Goal: Transaction & Acquisition: Book appointment/travel/reservation

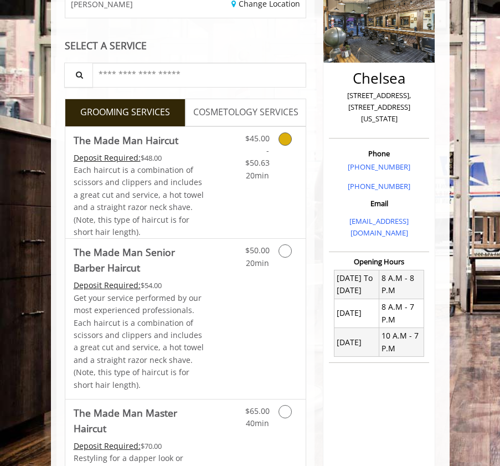
scroll to position [145, 0]
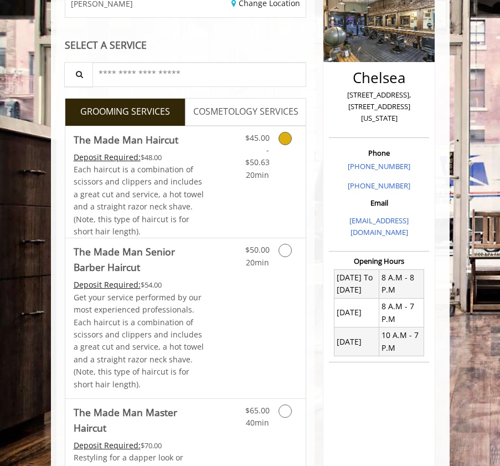
click at [142, 147] on Haircut "The Made Man Haircut" at bounding box center [126, 140] width 105 height 16
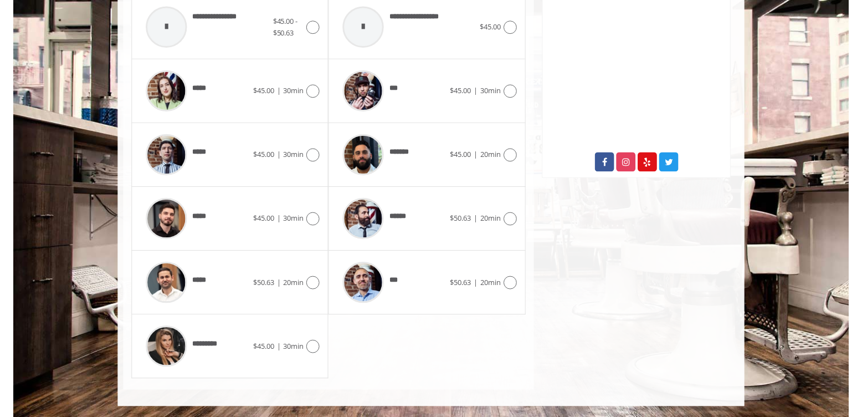
scroll to position [527, 0]
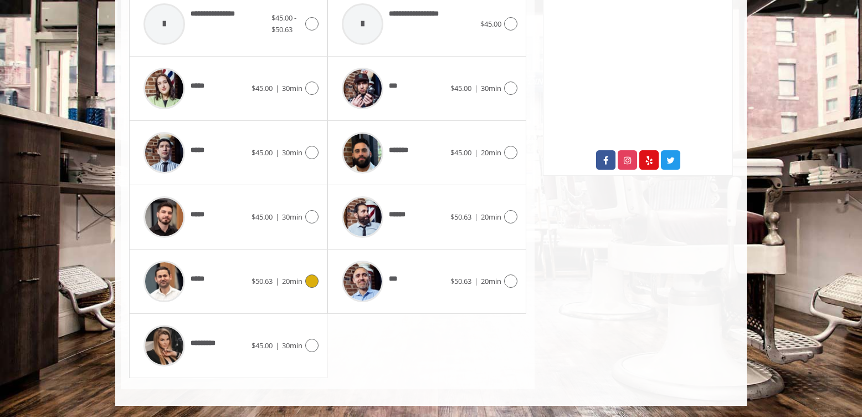
drag, startPoint x: 163, startPoint y: 316, endPoint x: 235, endPoint y: 334, distance: 74.3
click at [163, 302] on img at bounding box center [164, 281] width 42 height 42
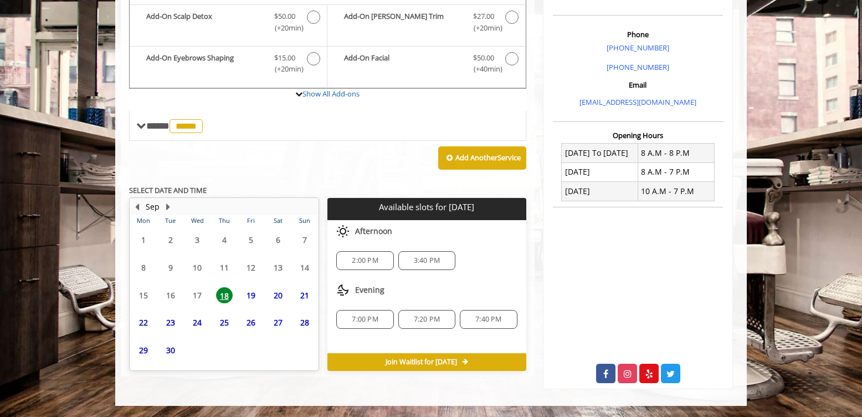
scroll to position [366, 0]
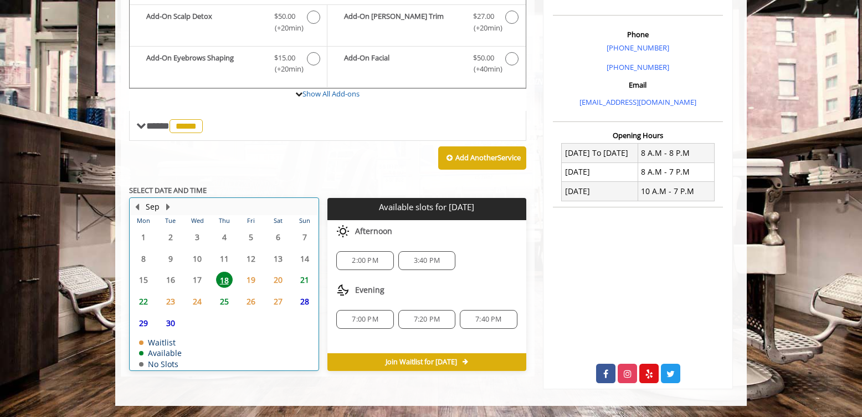
click at [170, 274] on table "Mon Tue Wed Thu Fri Sat Sun 1 2 3 4 5 6 7 8 9 10 11 12 13 14 15 16 17 18 19 20 …" at bounding box center [224, 292] width 188 height 155
click at [174, 309] on span "23" at bounding box center [170, 301] width 17 height 16
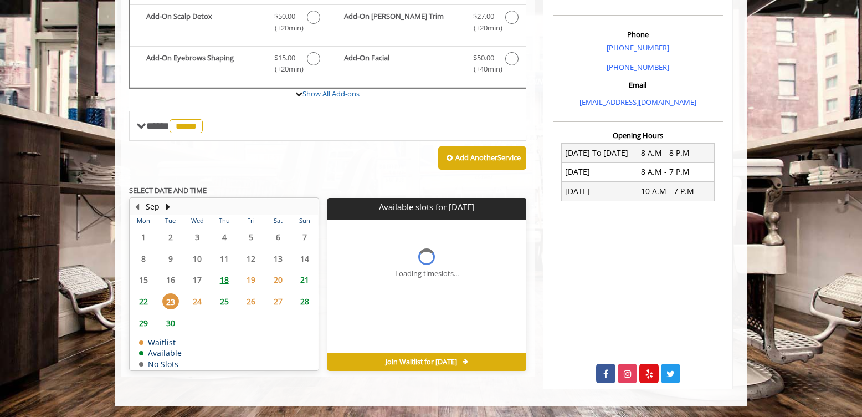
scroll to position [366, 0]
click at [144, 296] on span "22" at bounding box center [143, 301] width 17 height 16
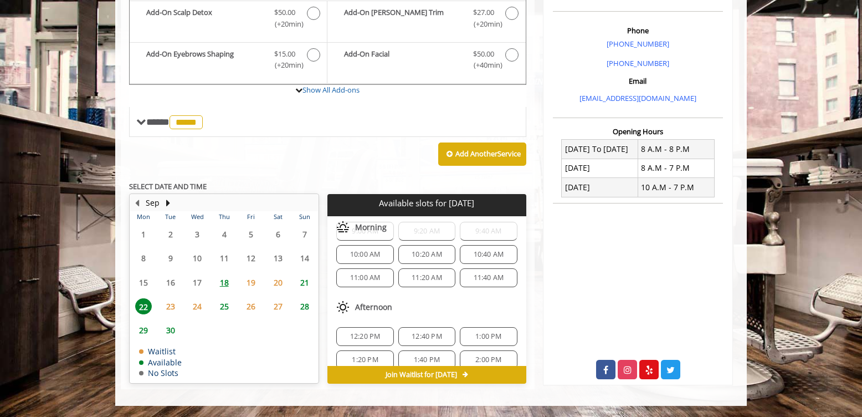
scroll to position [0, 0]
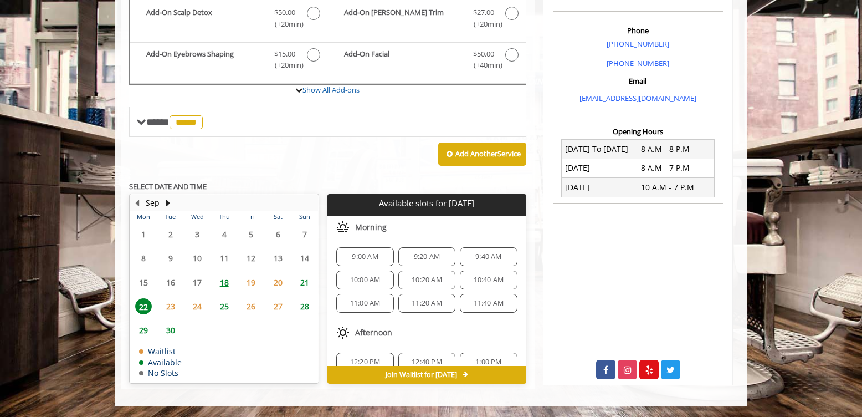
click at [365, 301] on span "11:00 AM" at bounding box center [365, 303] width 30 height 9
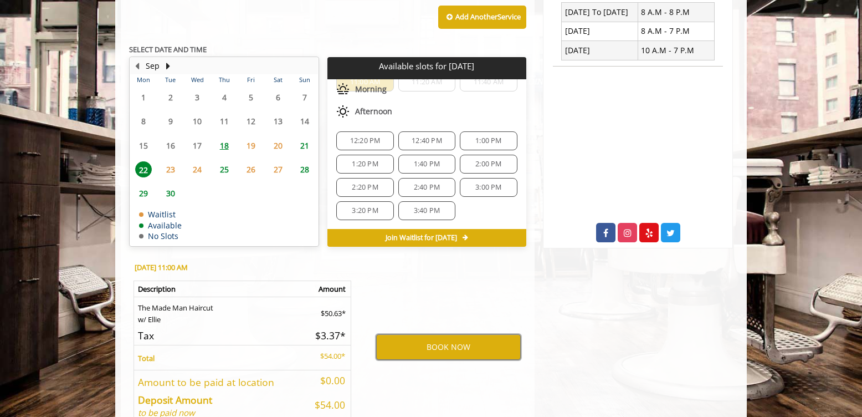
scroll to position [606, 0]
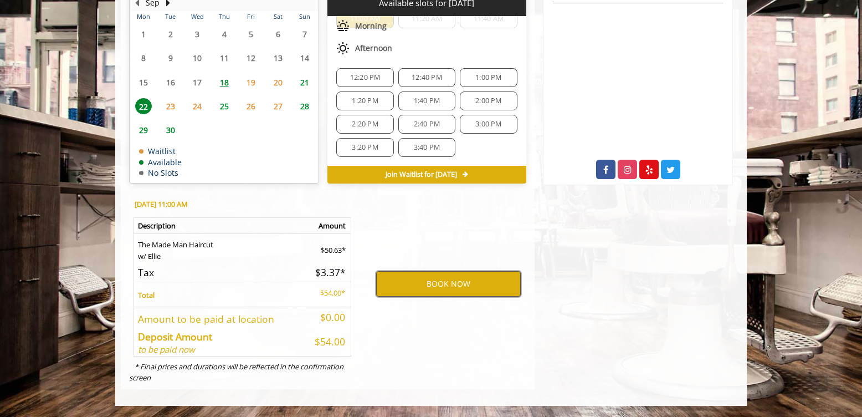
click at [431, 271] on button "BOOK NOW" at bounding box center [448, 283] width 145 height 25
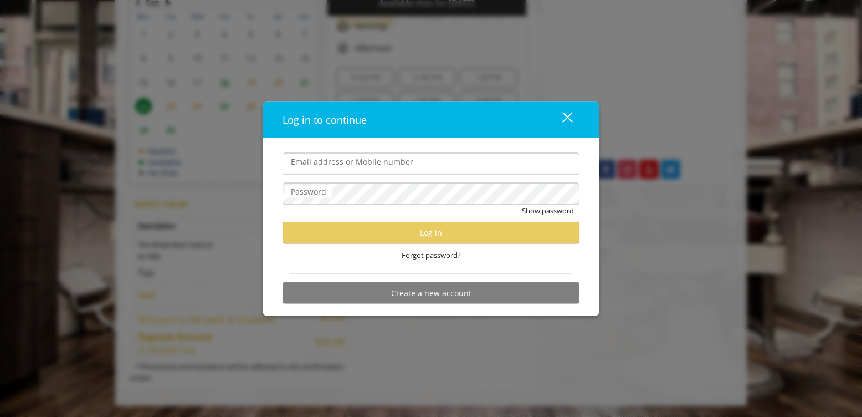
type input "**********"
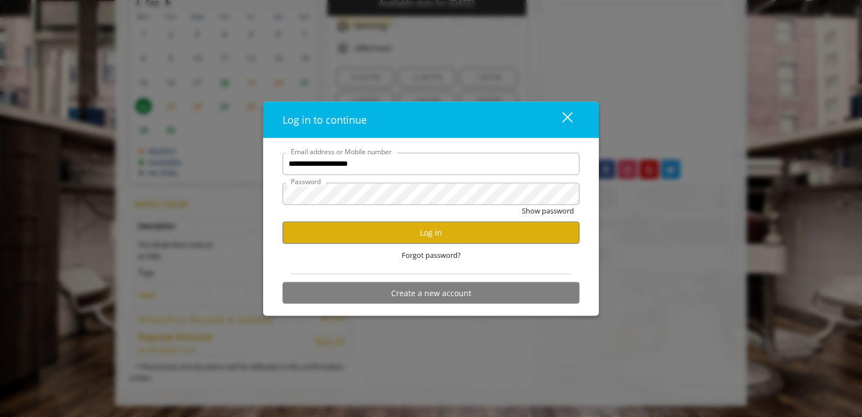
scroll to position [0, 0]
click at [439, 228] on button "Log in" at bounding box center [431, 233] width 297 height 22
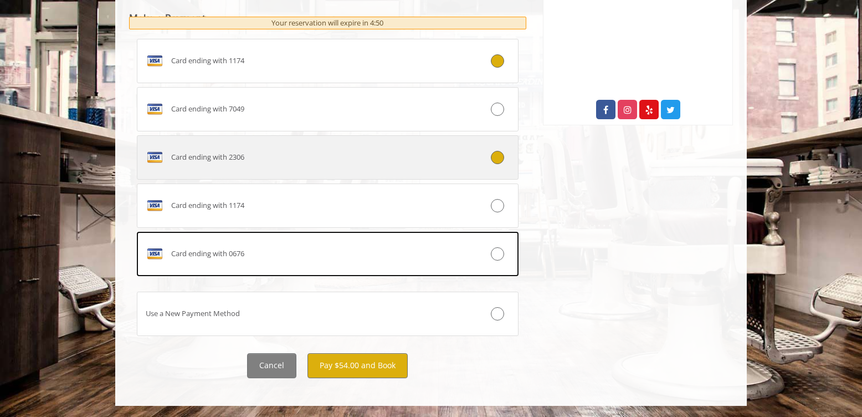
scroll to position [640, 0]
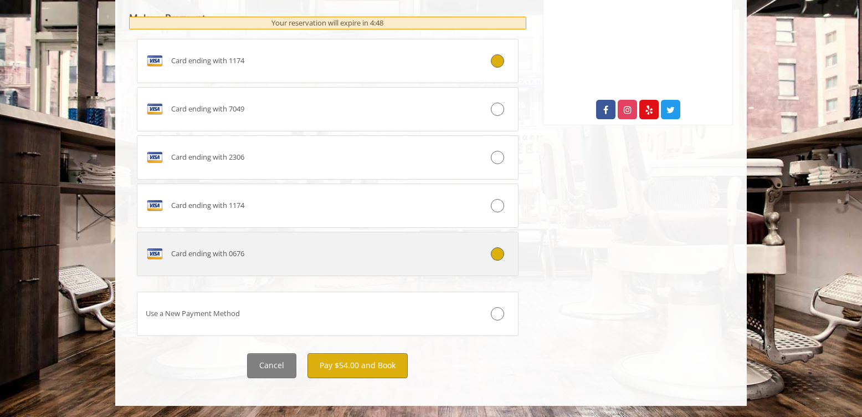
click at [499, 260] on icon at bounding box center [497, 253] width 13 height 13
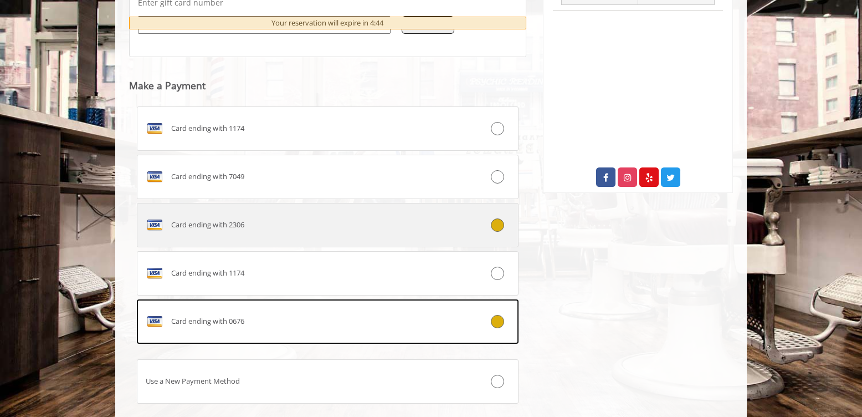
click at [496, 232] on icon at bounding box center [497, 224] width 13 height 13
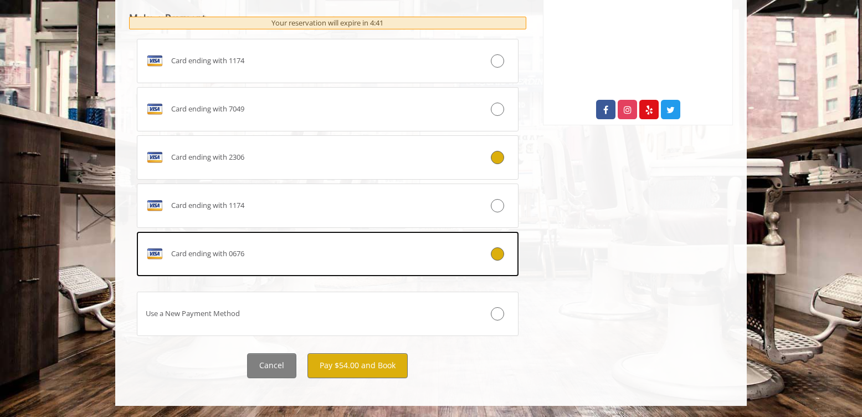
scroll to position [637, 0]
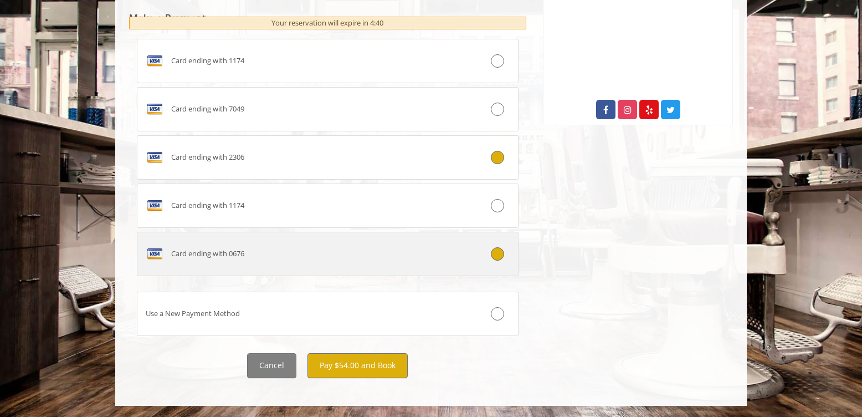
click at [499, 260] on icon at bounding box center [497, 253] width 13 height 13
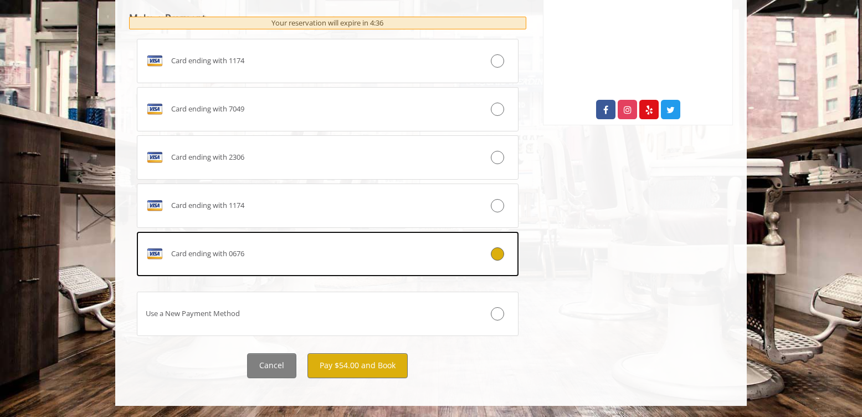
scroll to position [675, 0]
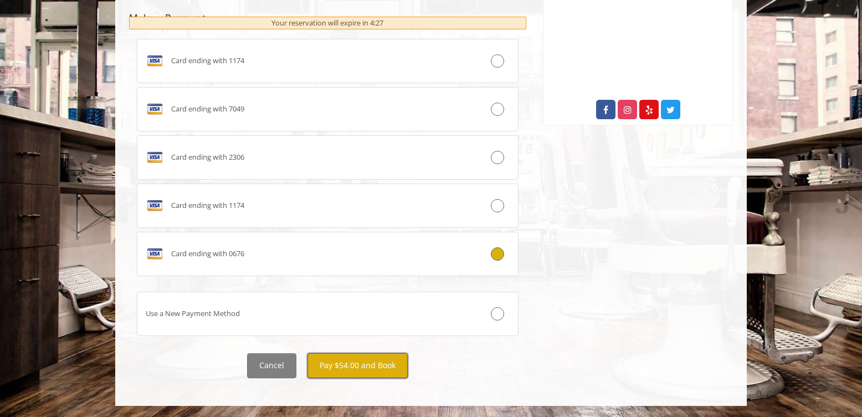
drag, startPoint x: 351, startPoint y: 367, endPoint x: 365, endPoint y: 370, distance: 14.2
click at [351, 367] on button "Pay $54.00 and Book" at bounding box center [357, 365] width 100 height 25
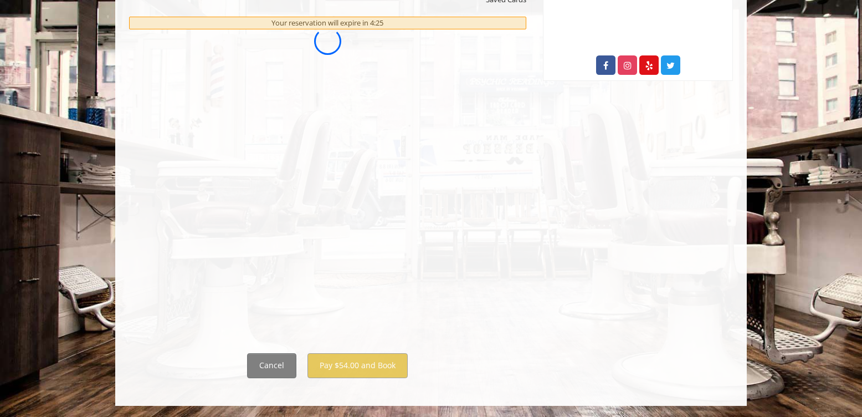
scroll to position [0, 0]
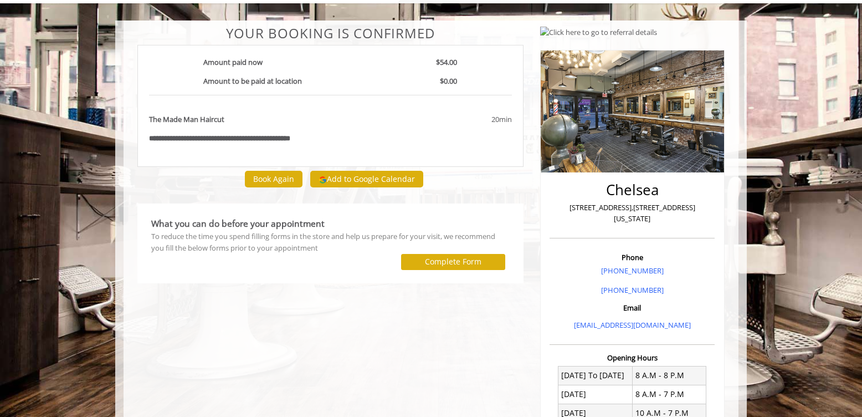
scroll to position [66, 0]
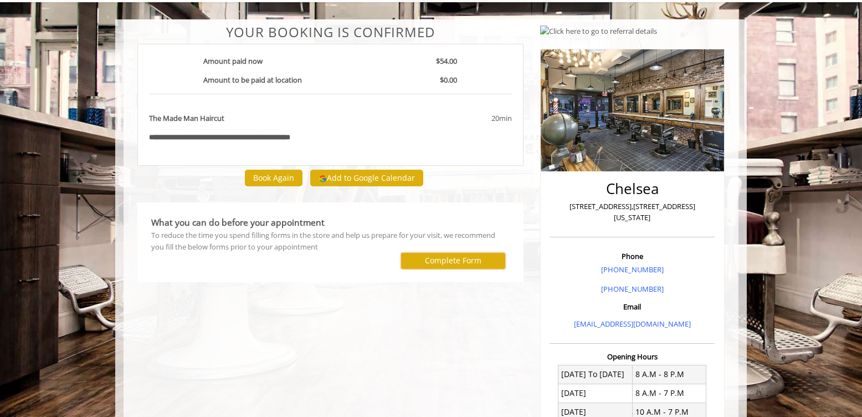
click at [454, 265] on label "Complete Form" at bounding box center [453, 260] width 57 height 9
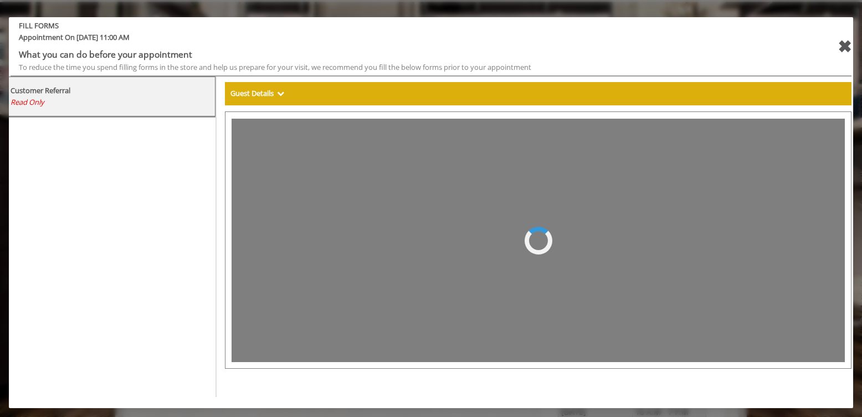
scroll to position [0, 0]
select select "***"
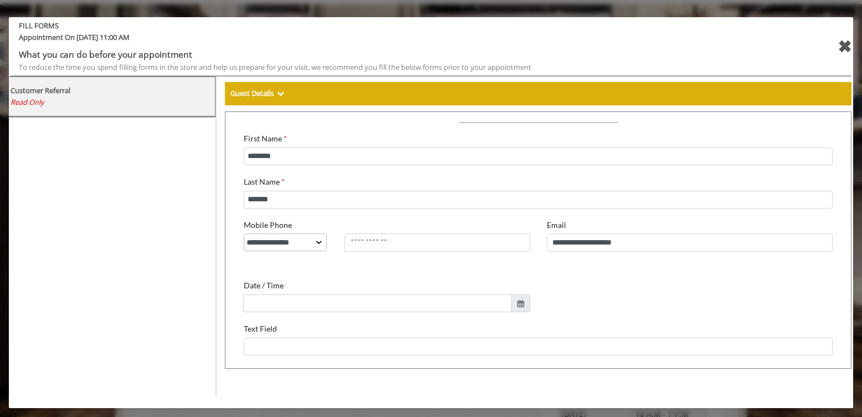
scroll to position [8, 0]
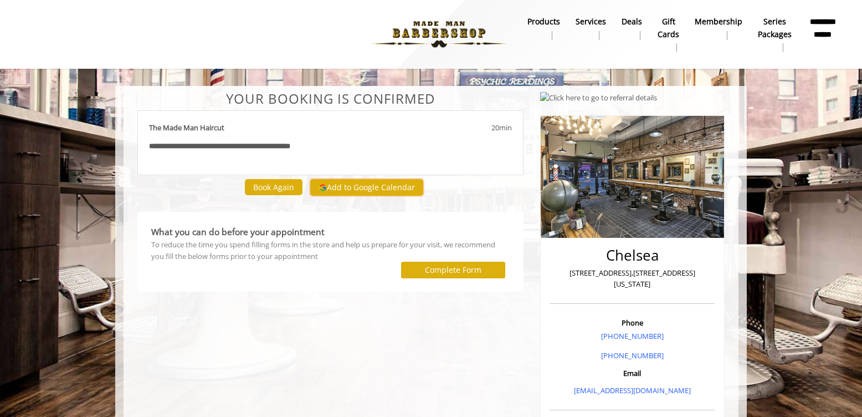
click at [357, 196] on button "Add to Google Calendar" at bounding box center [366, 187] width 113 height 17
